Goal: Information Seeking & Learning: Learn about a topic

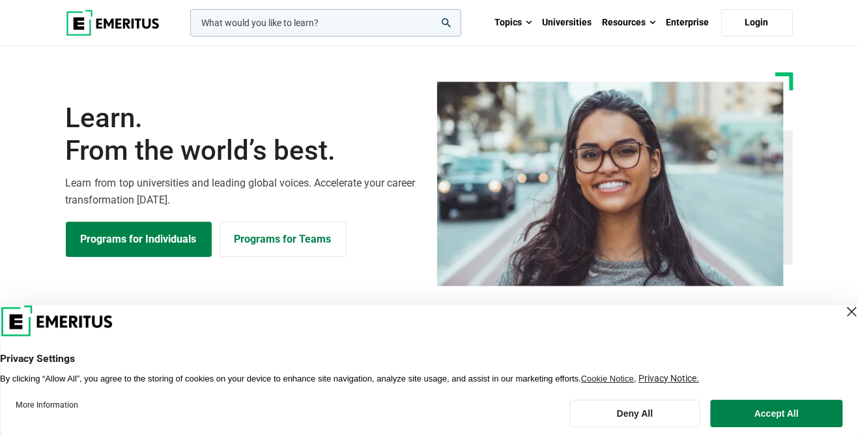
click at [783, 418] on button "Accept All" at bounding box center [777, 412] width 132 height 27
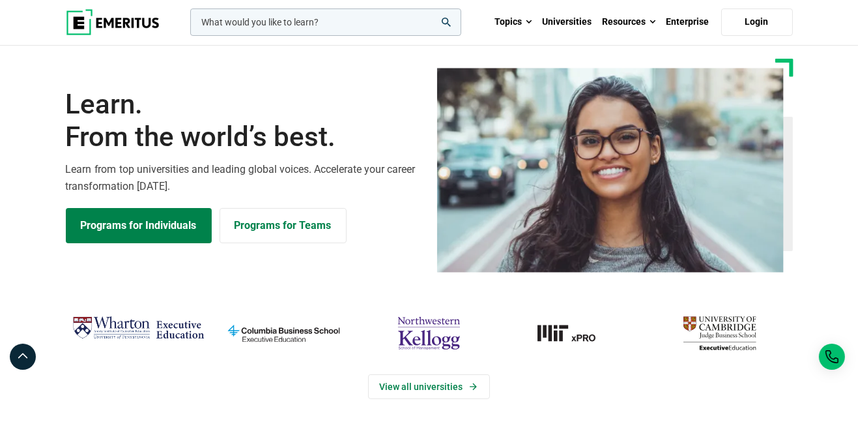
scroll to position [14, 0]
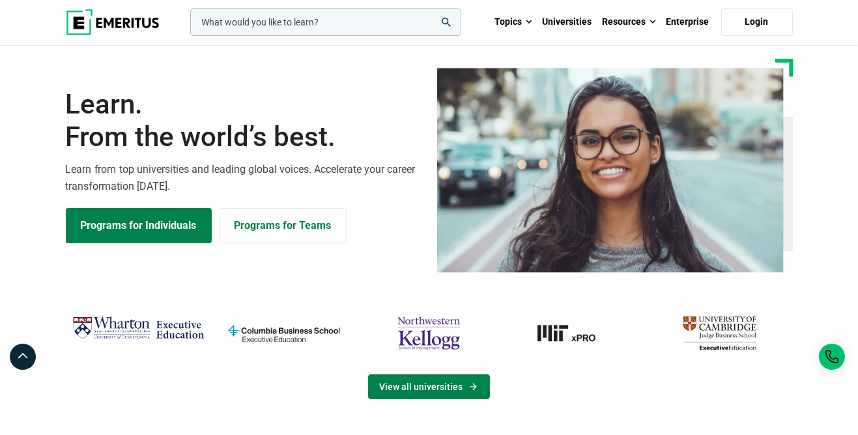
click at [460, 387] on link "View all universities" at bounding box center [429, 386] width 122 height 25
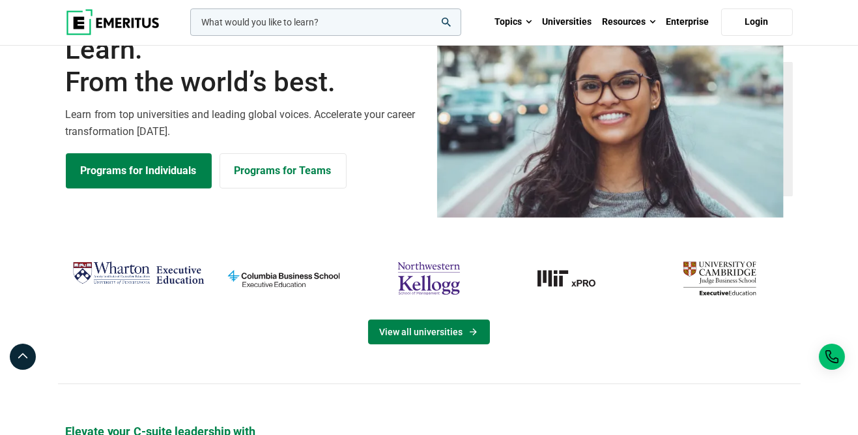
scroll to position [68, 0]
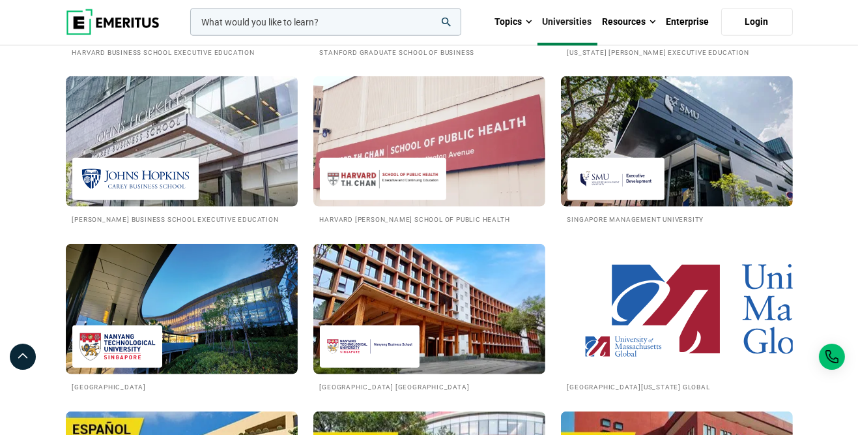
scroll to position [1729, 0]
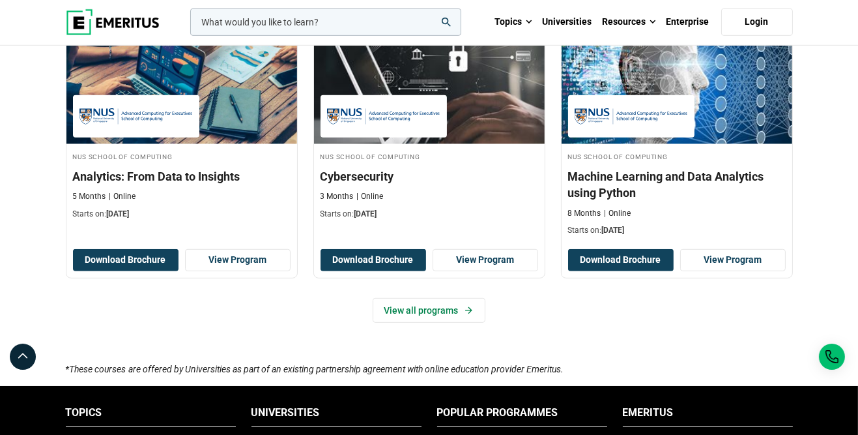
scroll to position [892, 0]
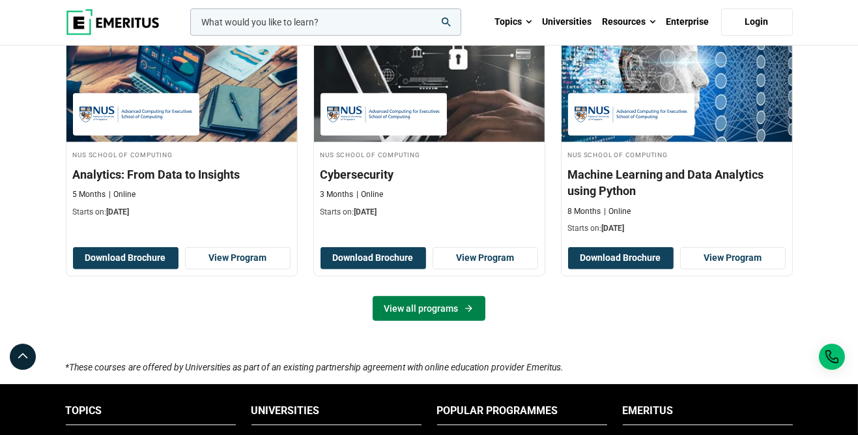
click at [465, 306] on icon at bounding box center [468, 308] width 11 height 10
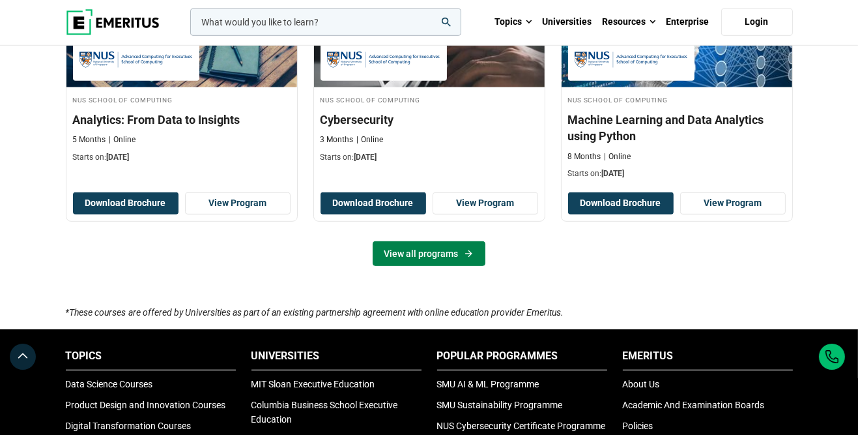
scroll to position [947, 0]
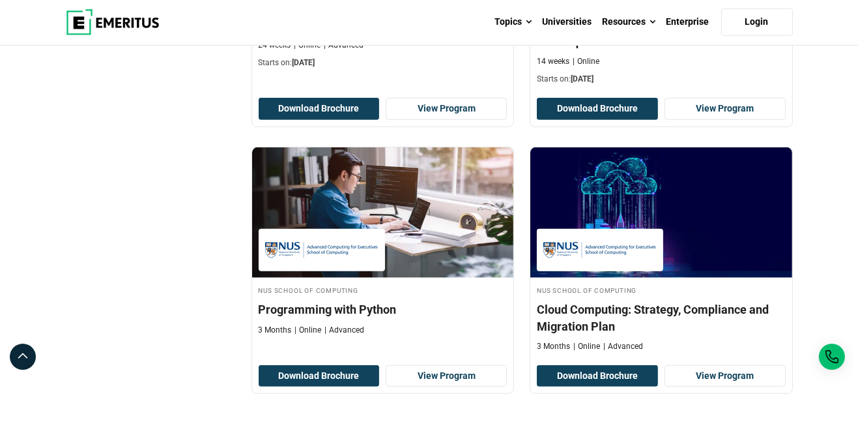
scroll to position [934, 0]
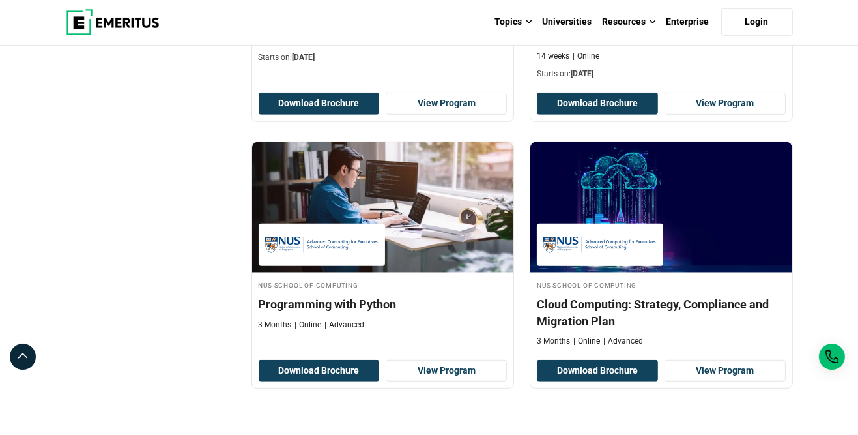
click at [744, 302] on h4 "Cloud Computing: Strategy, Compliance and Migration Plan" at bounding box center [661, 312] width 249 height 33
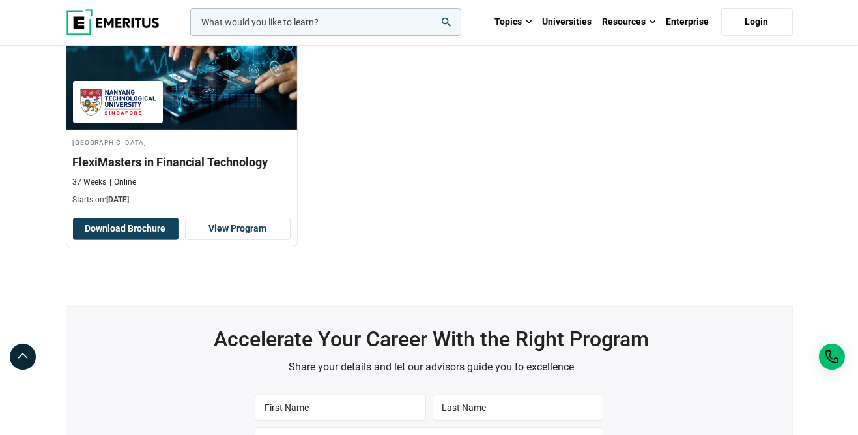
scroll to position [517, 0]
click at [115, 171] on h3 "FlexiMasters in Financial Technology" at bounding box center [182, 162] width 218 height 16
